Goal: Information Seeking & Learning: Learn about a topic

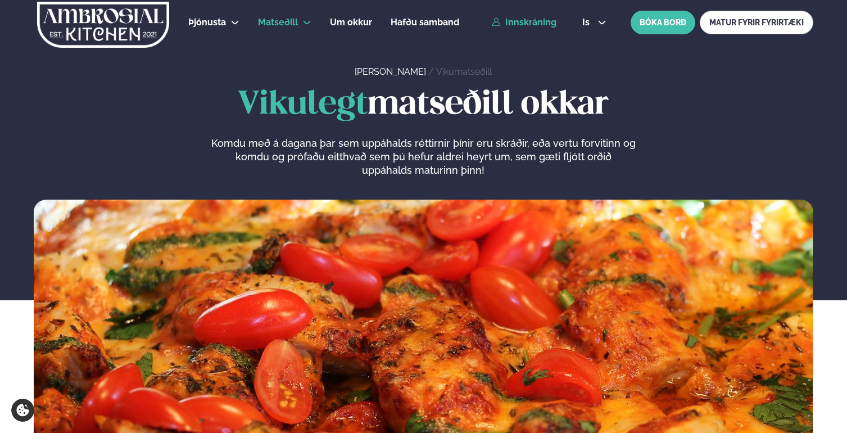
click at [541, 24] on link "Innskráning" at bounding box center [524, 22] width 65 height 10
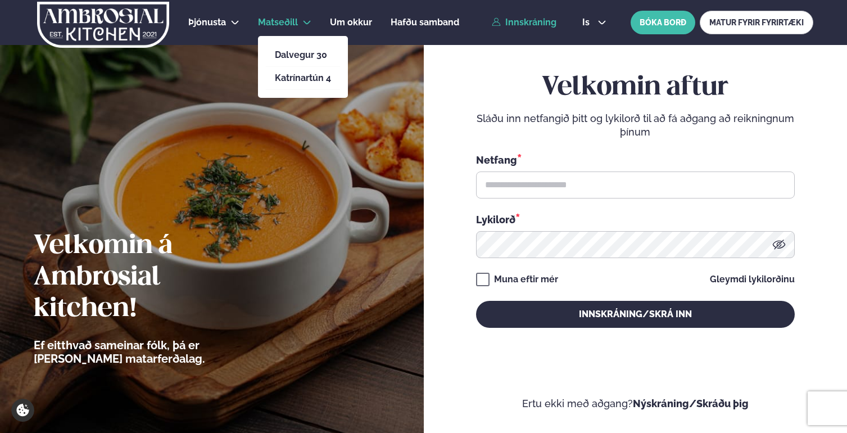
click at [307, 89] on li "Katrínartún 4" at bounding box center [303, 78] width 74 height 23
click at [310, 78] on link "Katrínartún 4" at bounding box center [303, 78] width 56 height 9
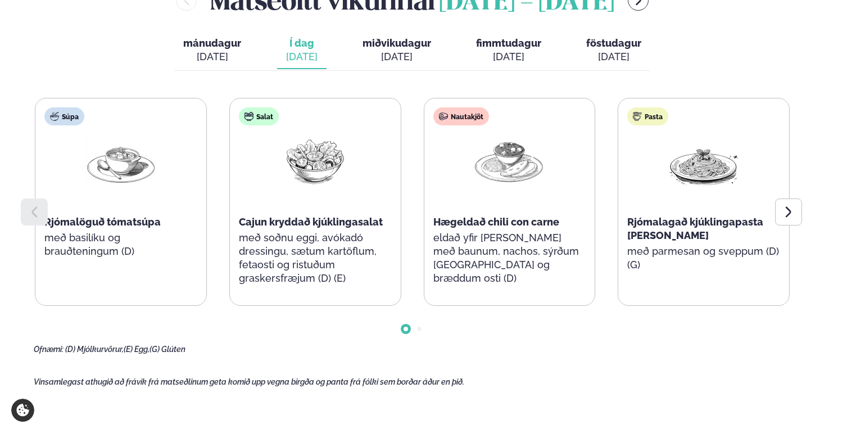
scroll to position [521, 0]
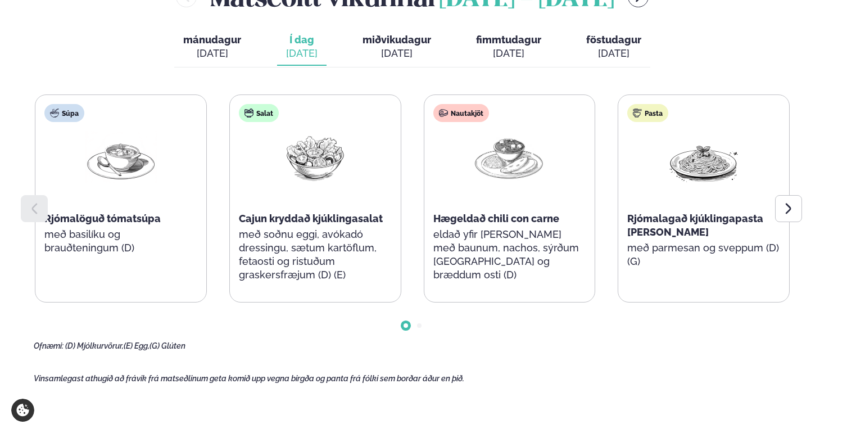
click at [426, 34] on span "miðvikudagur" at bounding box center [397, 40] width 69 height 12
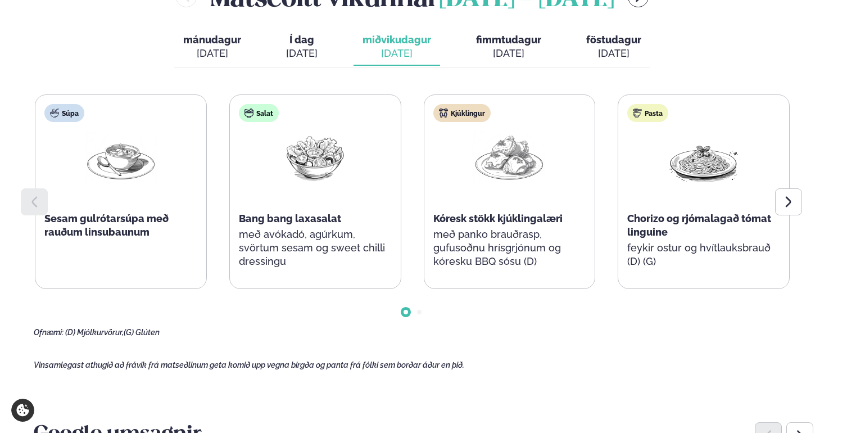
click at [315, 34] on span "Í dag" at bounding box center [301, 39] width 31 height 13
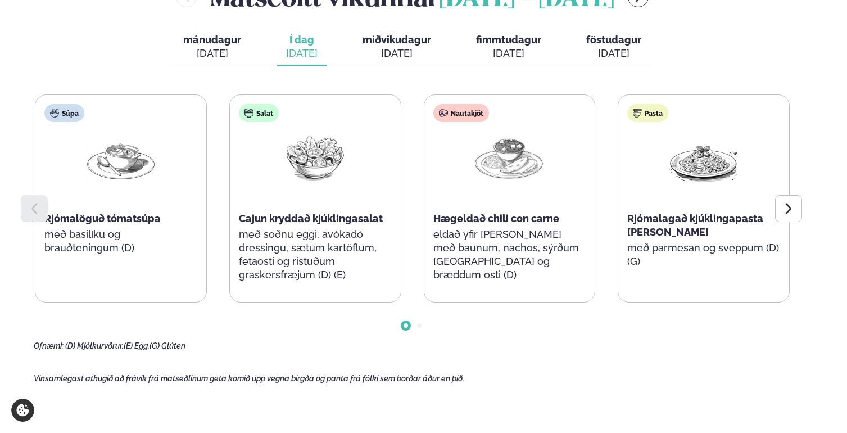
click at [516, 228] on p "eldað yfir [PERSON_NAME] með baunum, nachos, sýrðum [GEOGRAPHIC_DATA] og bræddu…" at bounding box center [509, 255] width 153 height 54
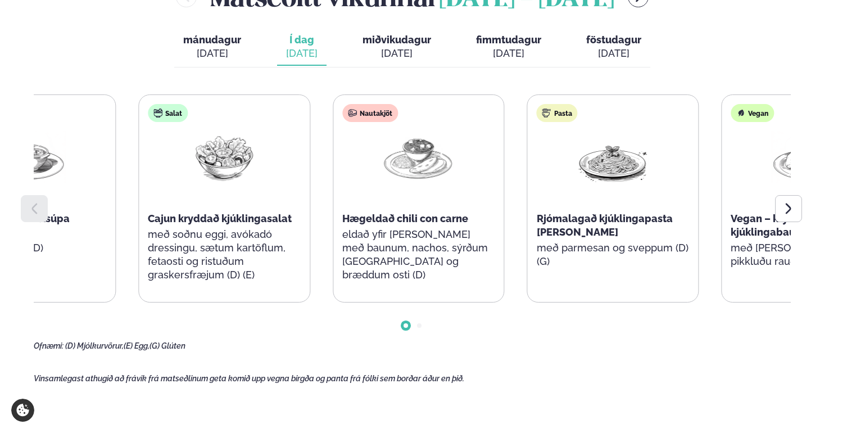
click at [437, 227] on div "Nautakjöt Hægeldað chili con carne eldað yfir [PERSON_NAME] með baunum, nachos,…" at bounding box center [418, 198] width 171 height 207
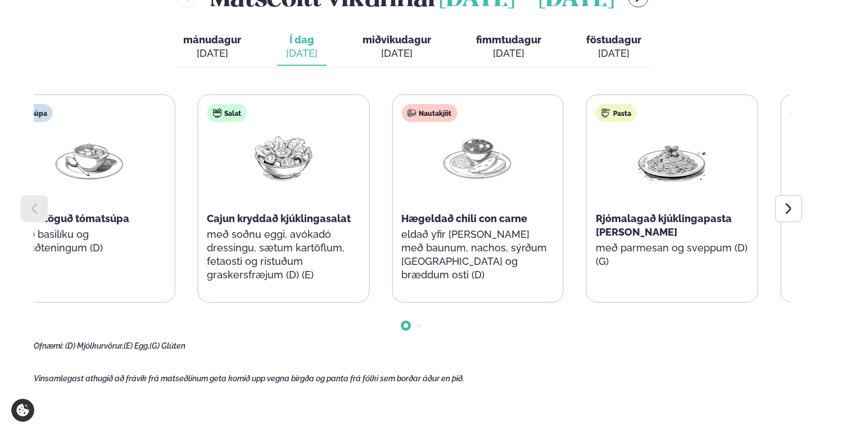
click at [481, 228] on p "eldað yfir [PERSON_NAME] með baunum, nachos, sýrðum [GEOGRAPHIC_DATA] og bræddu…" at bounding box center [477, 255] width 153 height 54
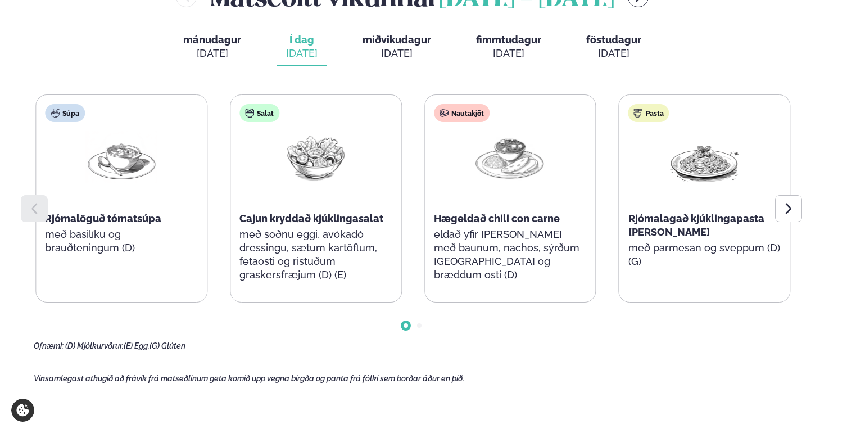
click at [488, 292] on div "Nautakjöt Hægeldað chili con carne eldað yfir [PERSON_NAME] með baunum, nachos,…" at bounding box center [510, 198] width 172 height 208
click at [474, 241] on p "eldað yfir [PERSON_NAME] með baunum, nachos, sýrðum [GEOGRAPHIC_DATA] og bræddu…" at bounding box center [510, 255] width 153 height 54
click at [474, 240] on p "eldað yfir [PERSON_NAME] með baunum, nachos, sýrðum [GEOGRAPHIC_DATA] og bræddu…" at bounding box center [510, 255] width 153 height 54
click at [474, 240] on p "eldað yfir [PERSON_NAME] með baunum, nachos, sýrðum [GEOGRAPHIC_DATA] og bræddu…" at bounding box center [509, 255] width 153 height 54
click at [478, 236] on p "eldað yfir [PERSON_NAME] með baunum, nachos, sýrðum [GEOGRAPHIC_DATA] og bræddu…" at bounding box center [509, 255] width 153 height 54
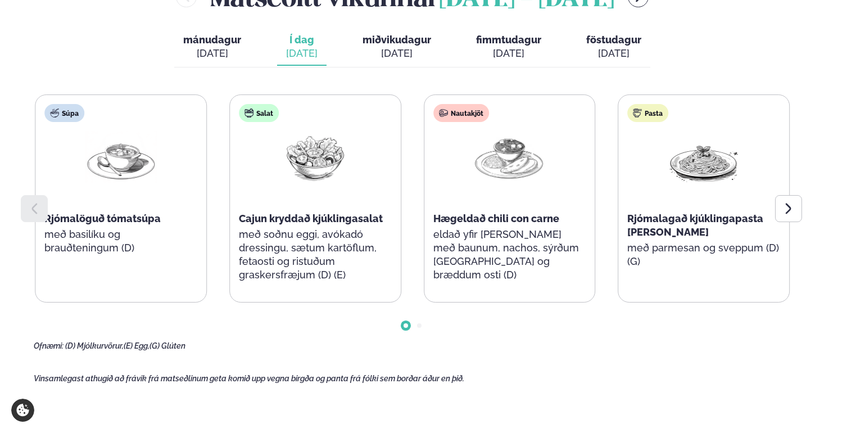
click at [478, 236] on p "eldað yfir [PERSON_NAME] með baunum, nachos, sýrðum [GEOGRAPHIC_DATA] og bræddu…" at bounding box center [509, 255] width 153 height 54
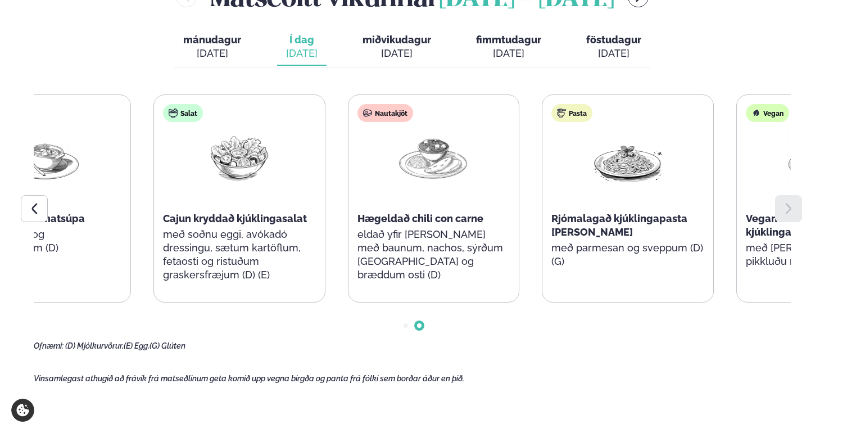
click at [467, 229] on p "eldað yfir [PERSON_NAME] með baunum, nachos, sýrðum [GEOGRAPHIC_DATA] og bræddu…" at bounding box center [434, 255] width 153 height 54
